Goal: Information Seeking & Learning: Learn about a topic

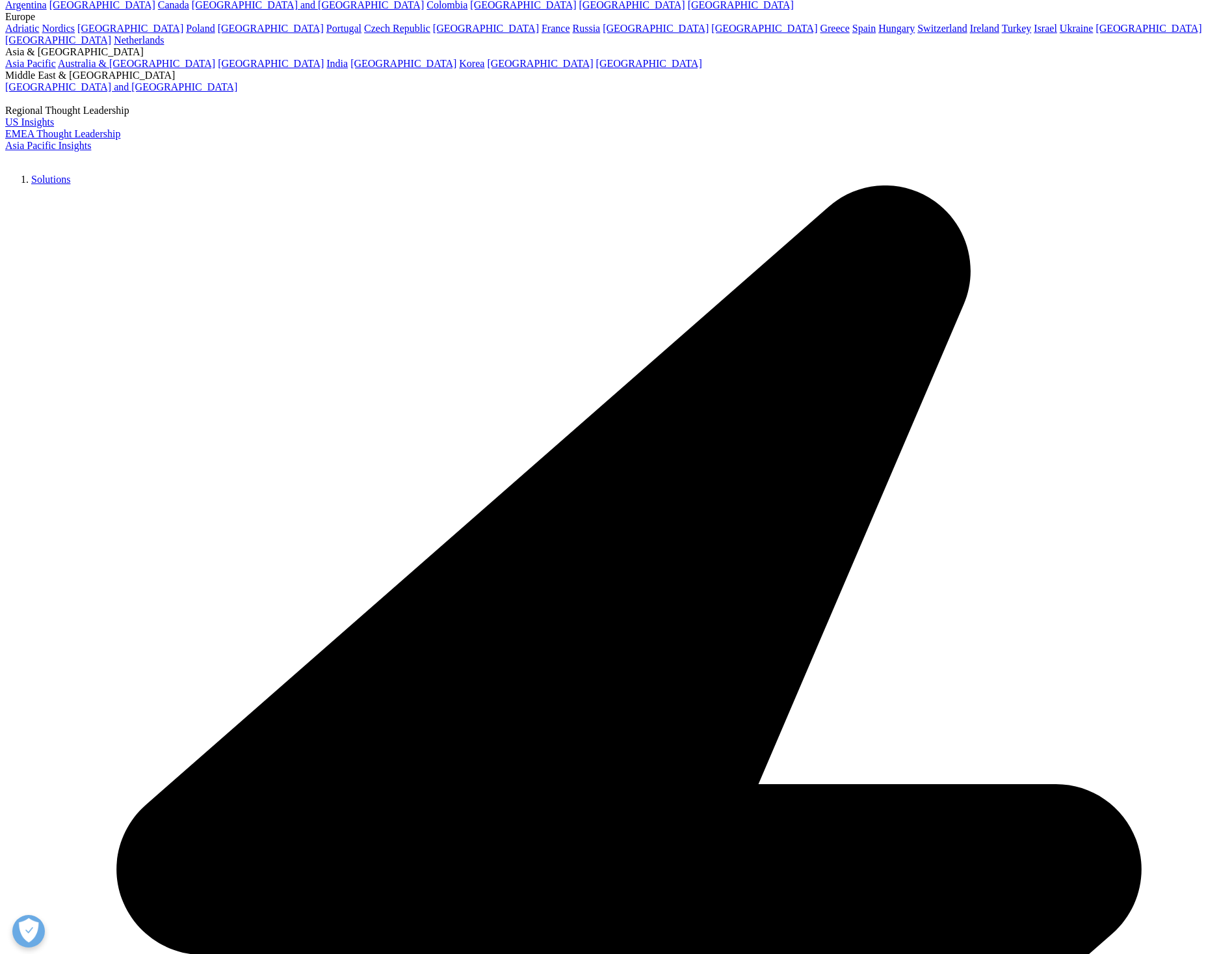
scroll to position [130, 0]
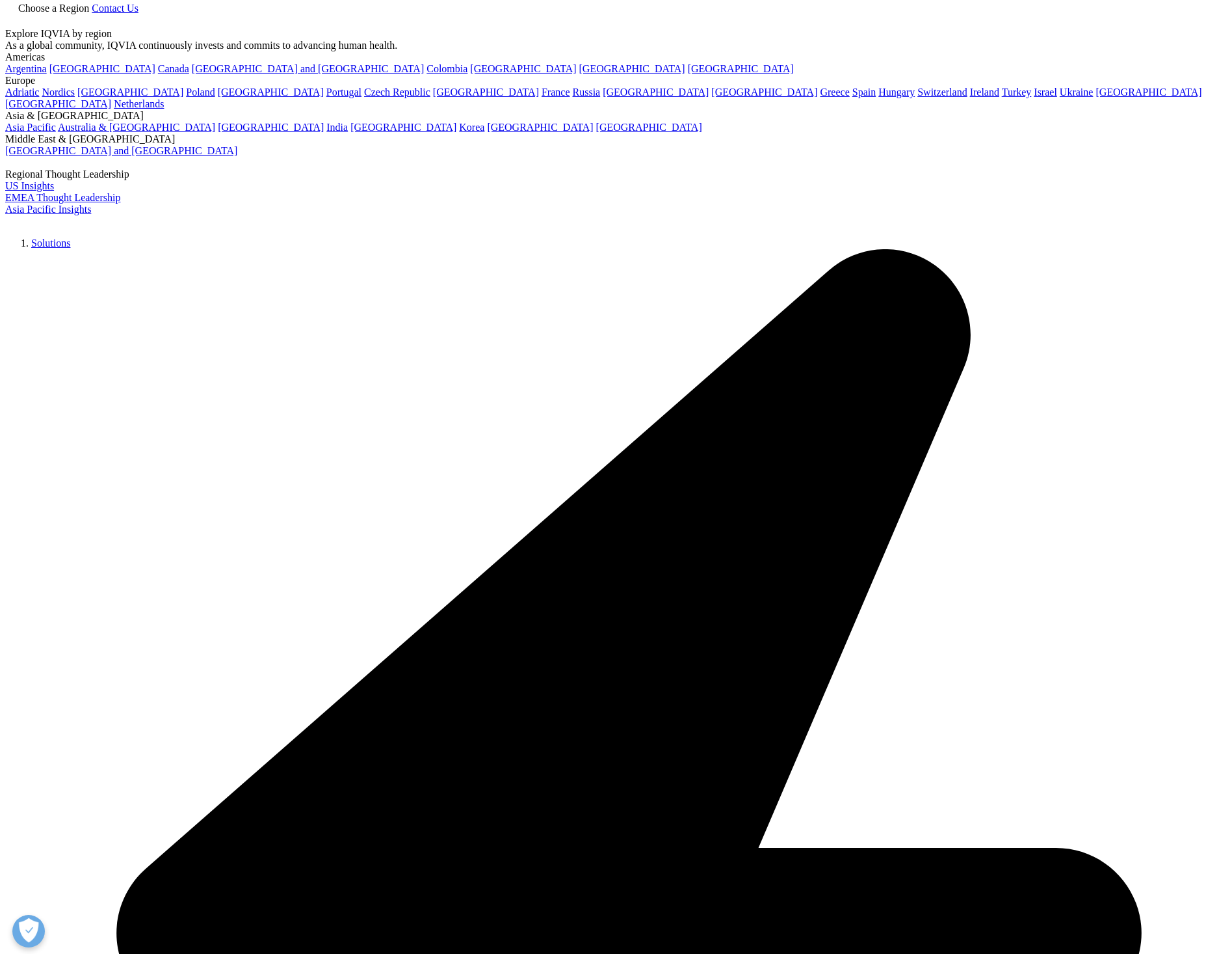
scroll to position [0, 0]
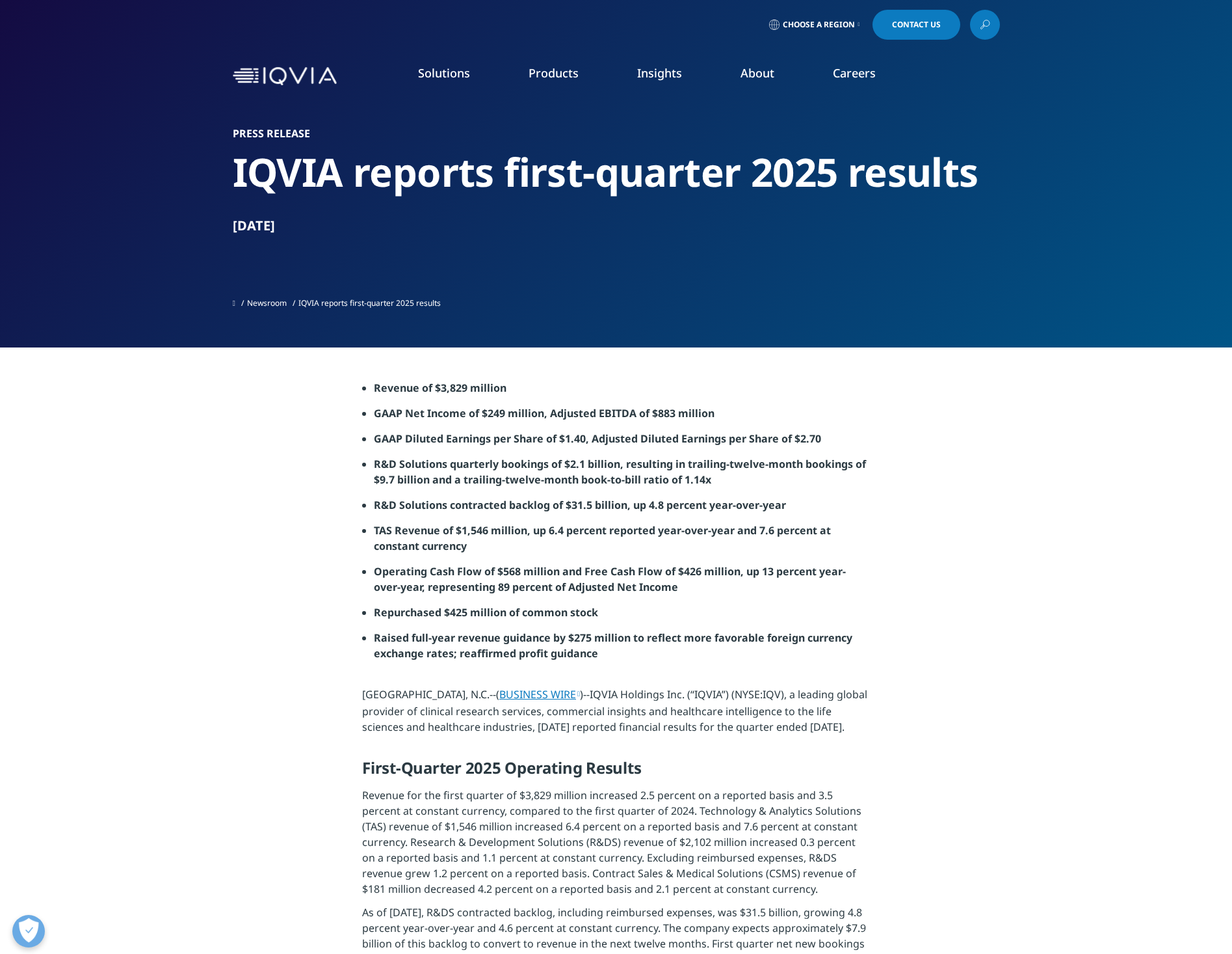
click at [273, 304] on link "Newsroom" at bounding box center [267, 302] width 39 height 11
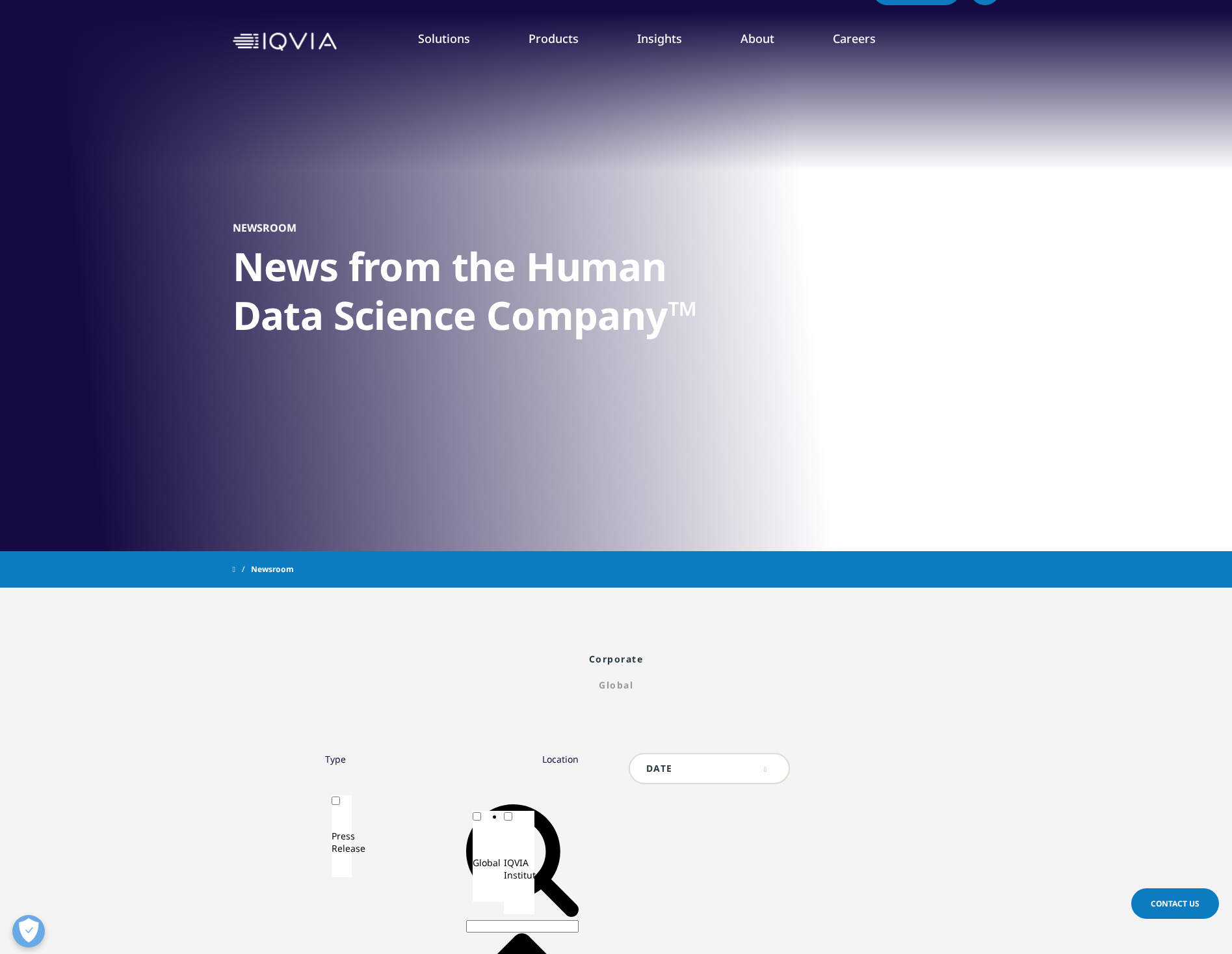
scroll to position [359, 0]
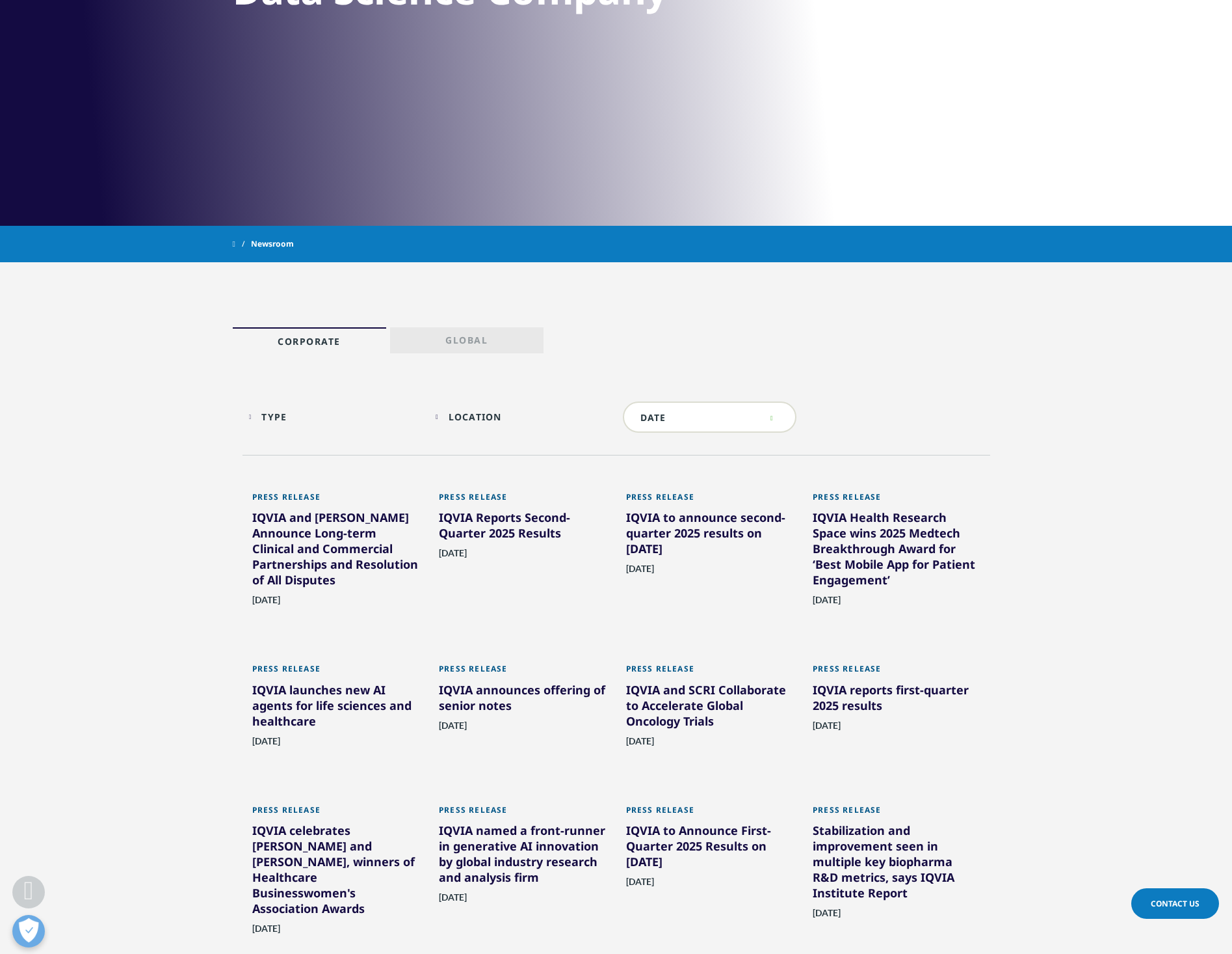
click at [509, 553] on div "[DATE]" at bounding box center [523, 567] width 167 height 43
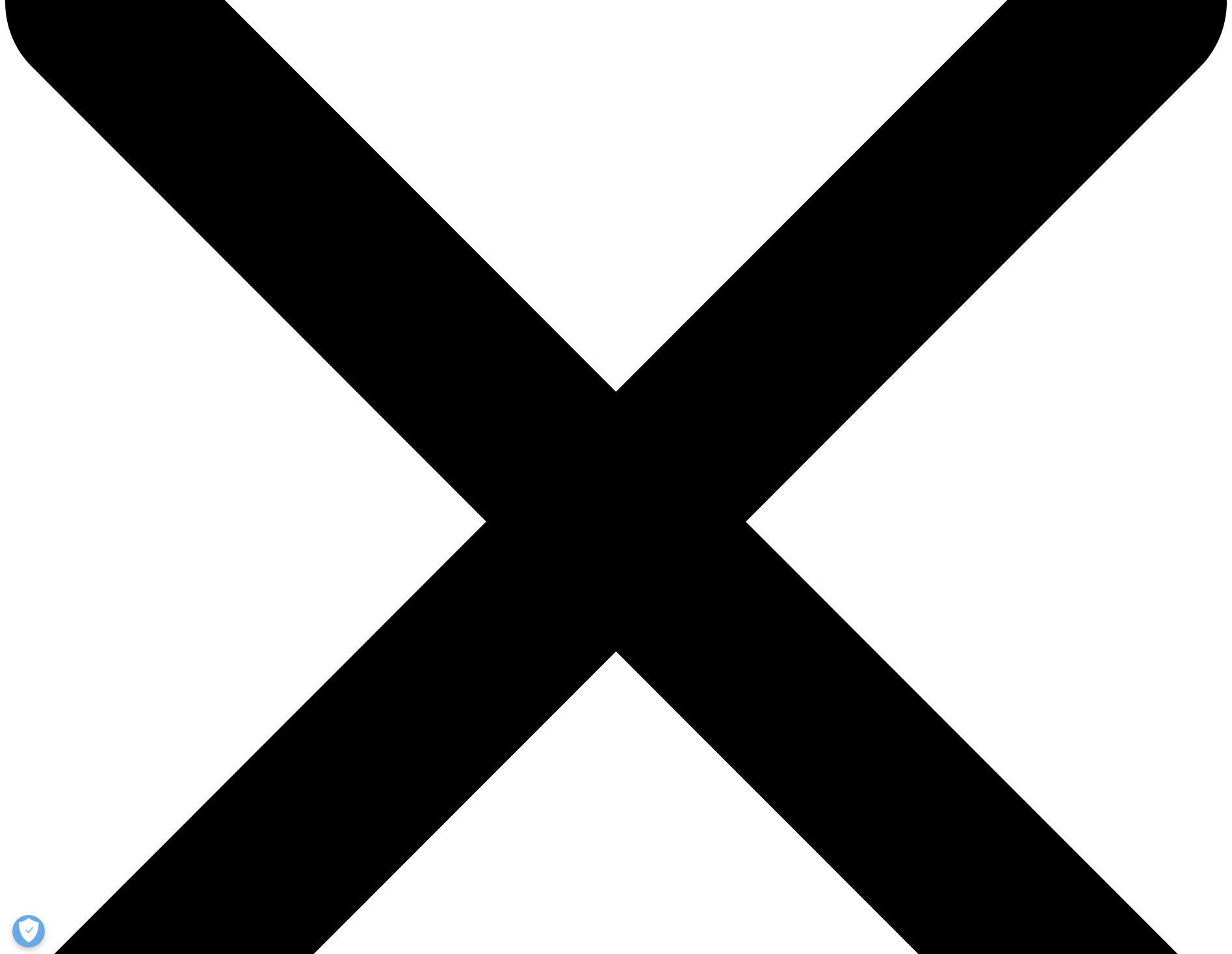
scroll to position [195, 0]
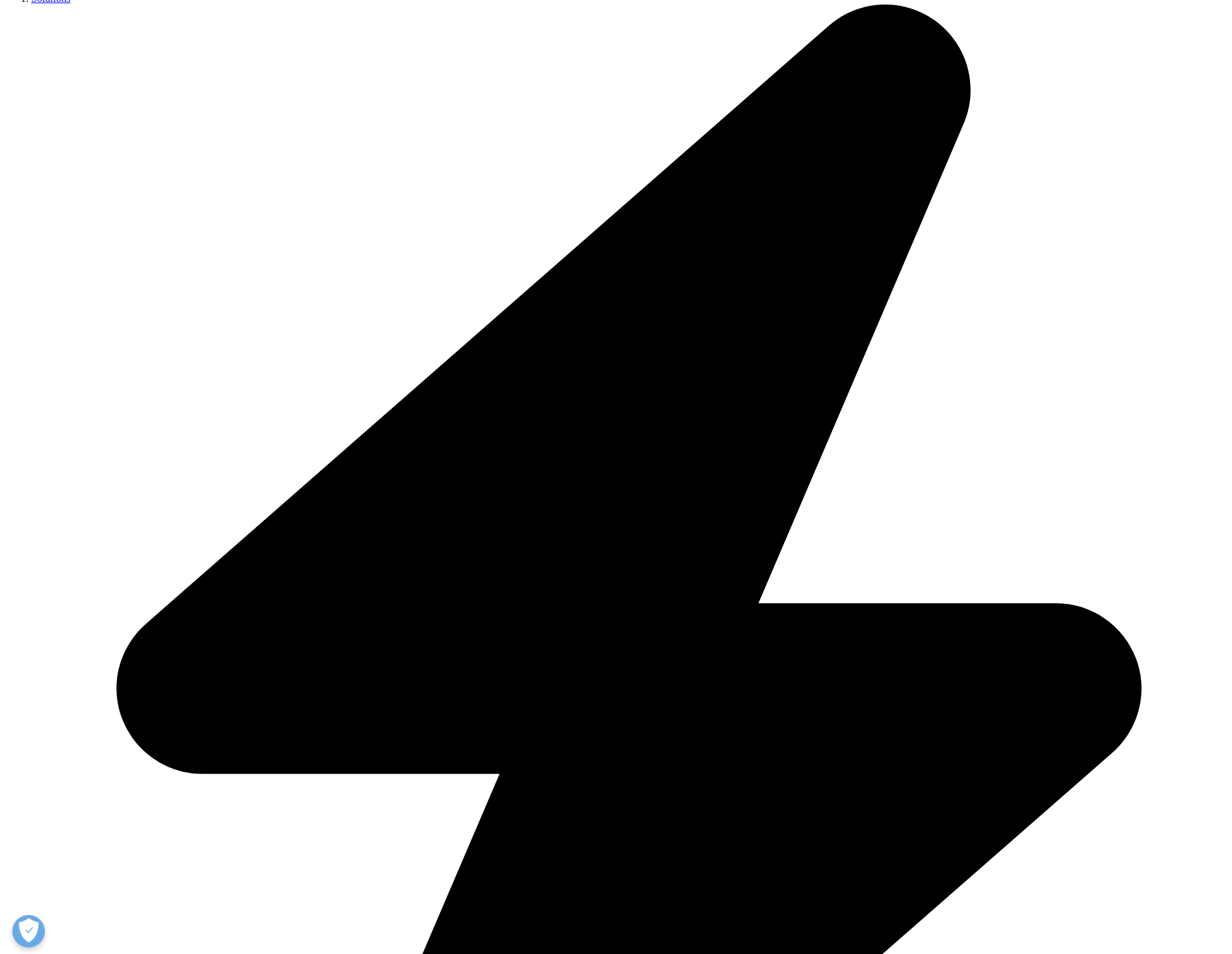
scroll to position [325, 0]
